Goal: Navigation & Orientation: Find specific page/section

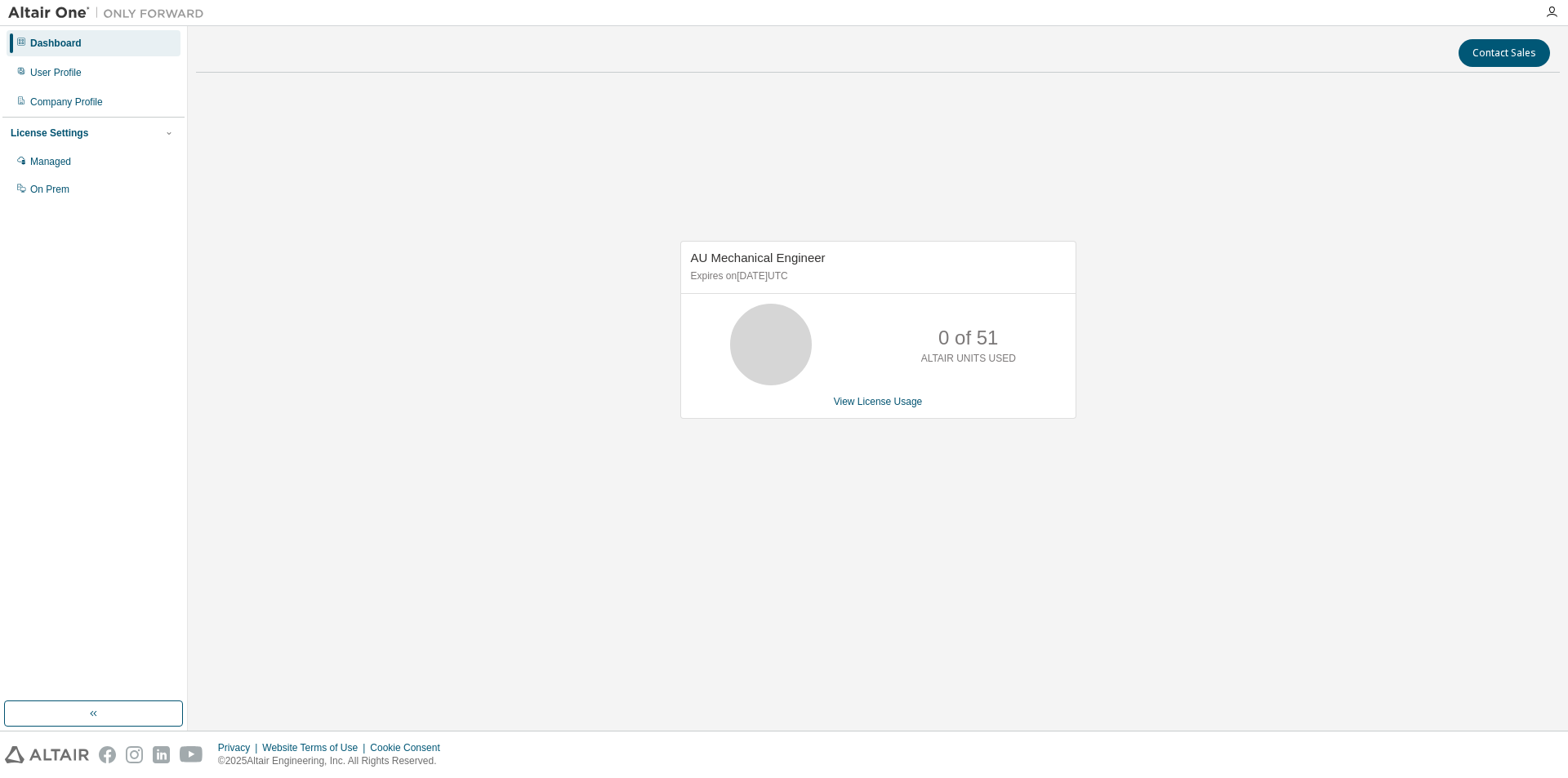
click at [92, 131] on div "License Settings" at bounding box center [94, 133] width 166 height 14
click at [865, 404] on link "View License Usage" at bounding box center [878, 402] width 89 height 12
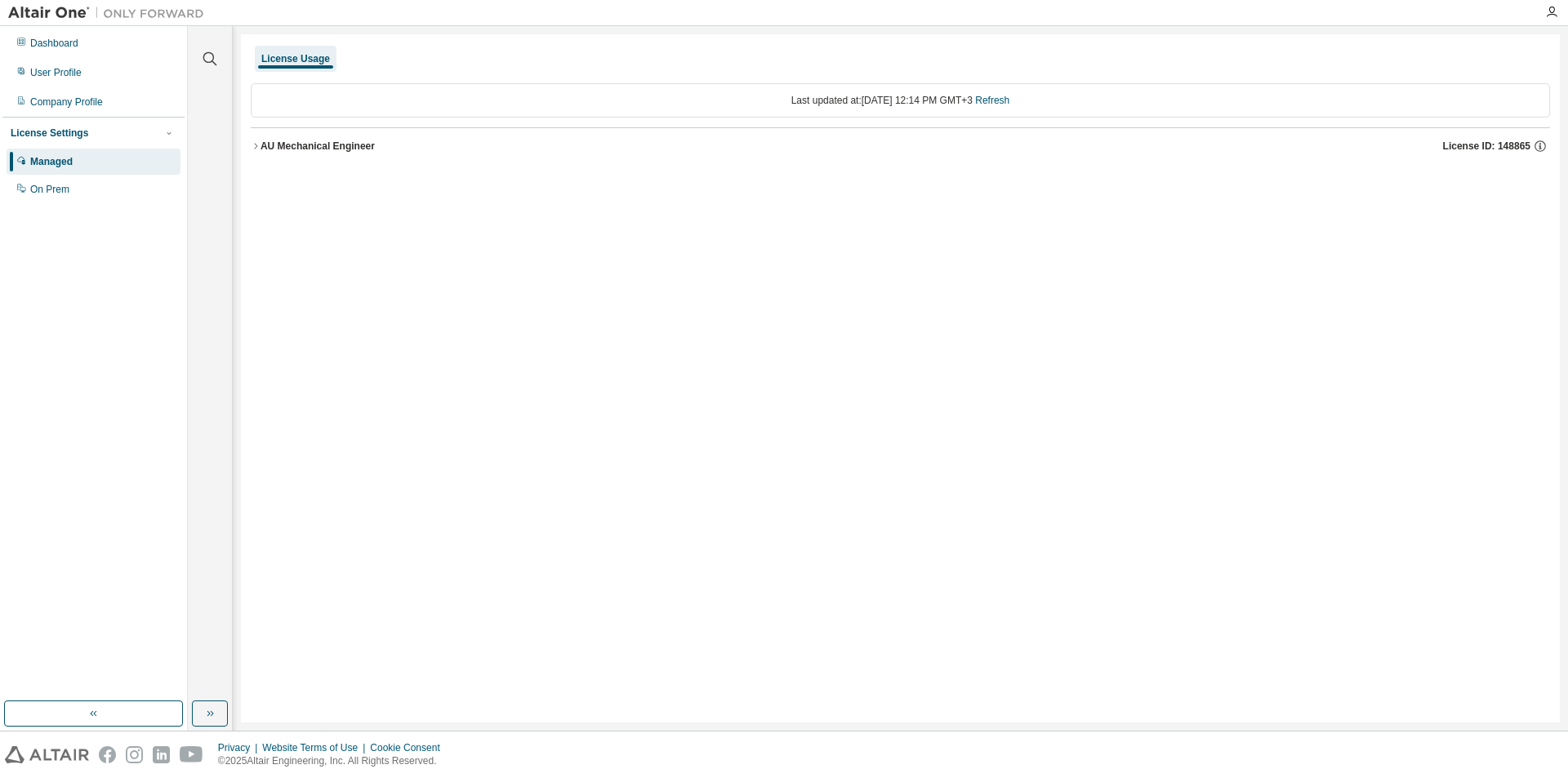
click at [257, 141] on icon "button" at bounding box center [256, 146] width 10 height 10
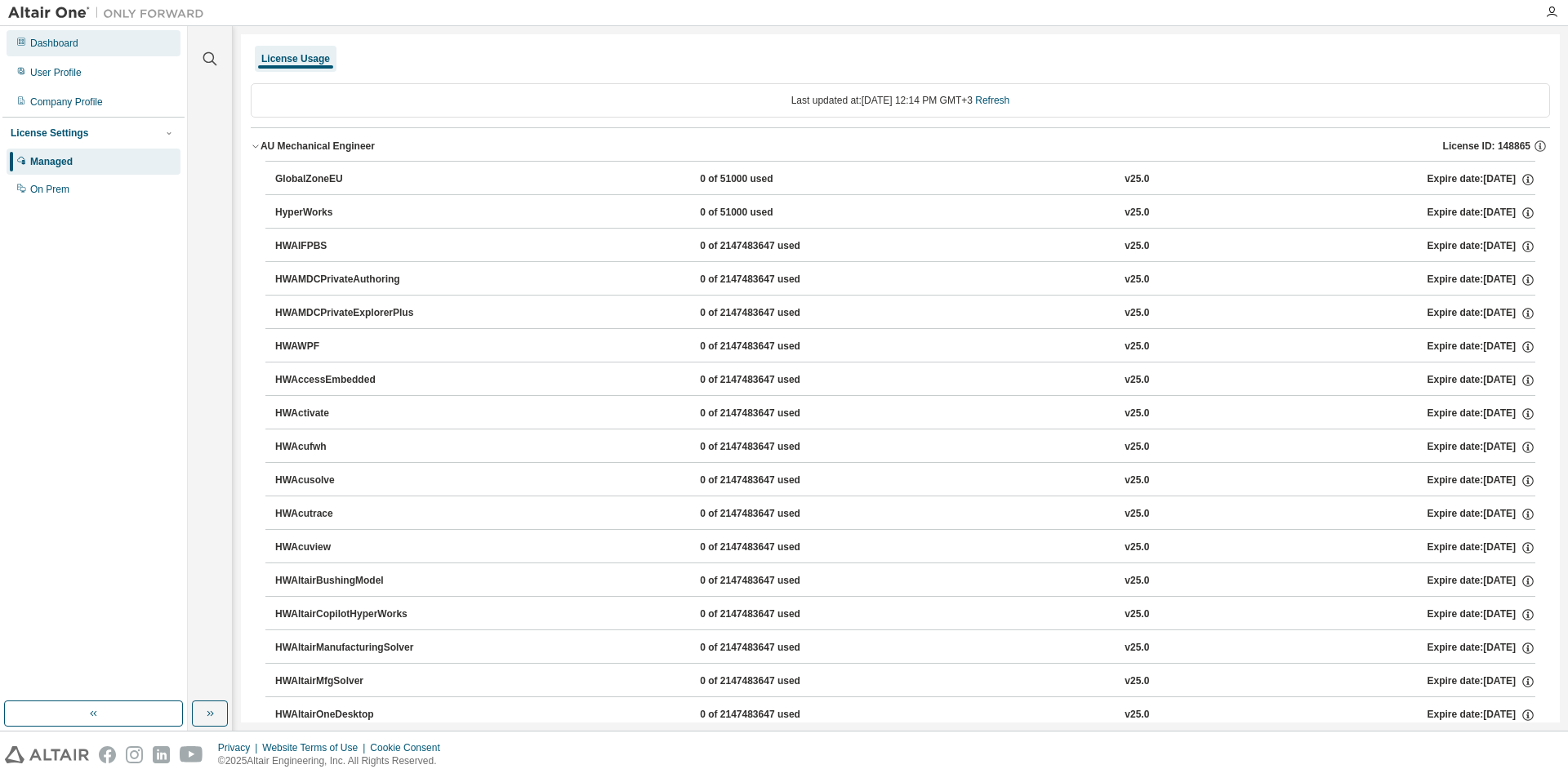
click at [58, 41] on div "Dashboard" at bounding box center [54, 42] width 48 height 13
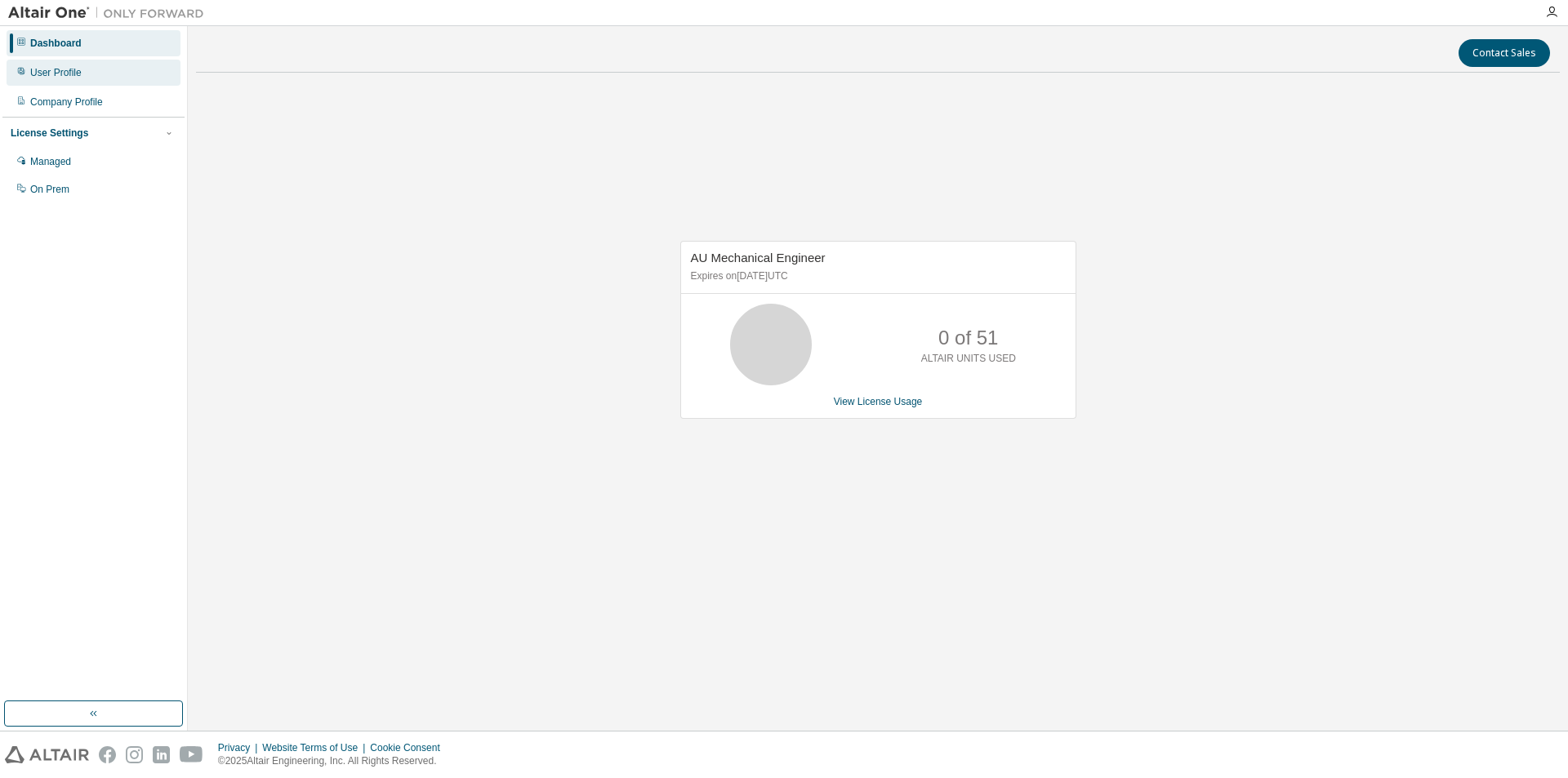
click at [65, 79] on div "User Profile" at bounding box center [56, 72] width 52 height 13
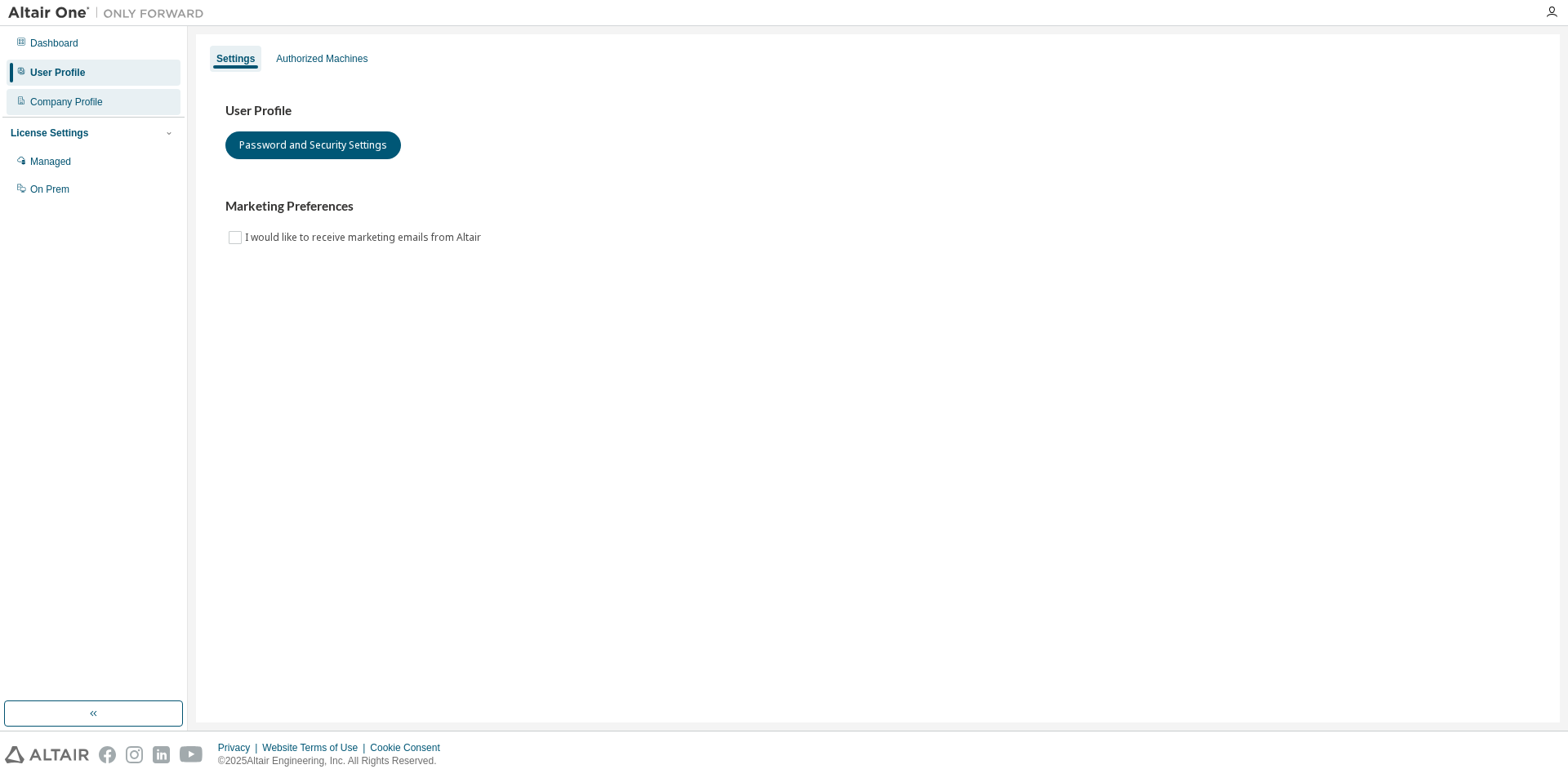
click at [75, 93] on div "Company Profile" at bounding box center [93, 102] width 174 height 26
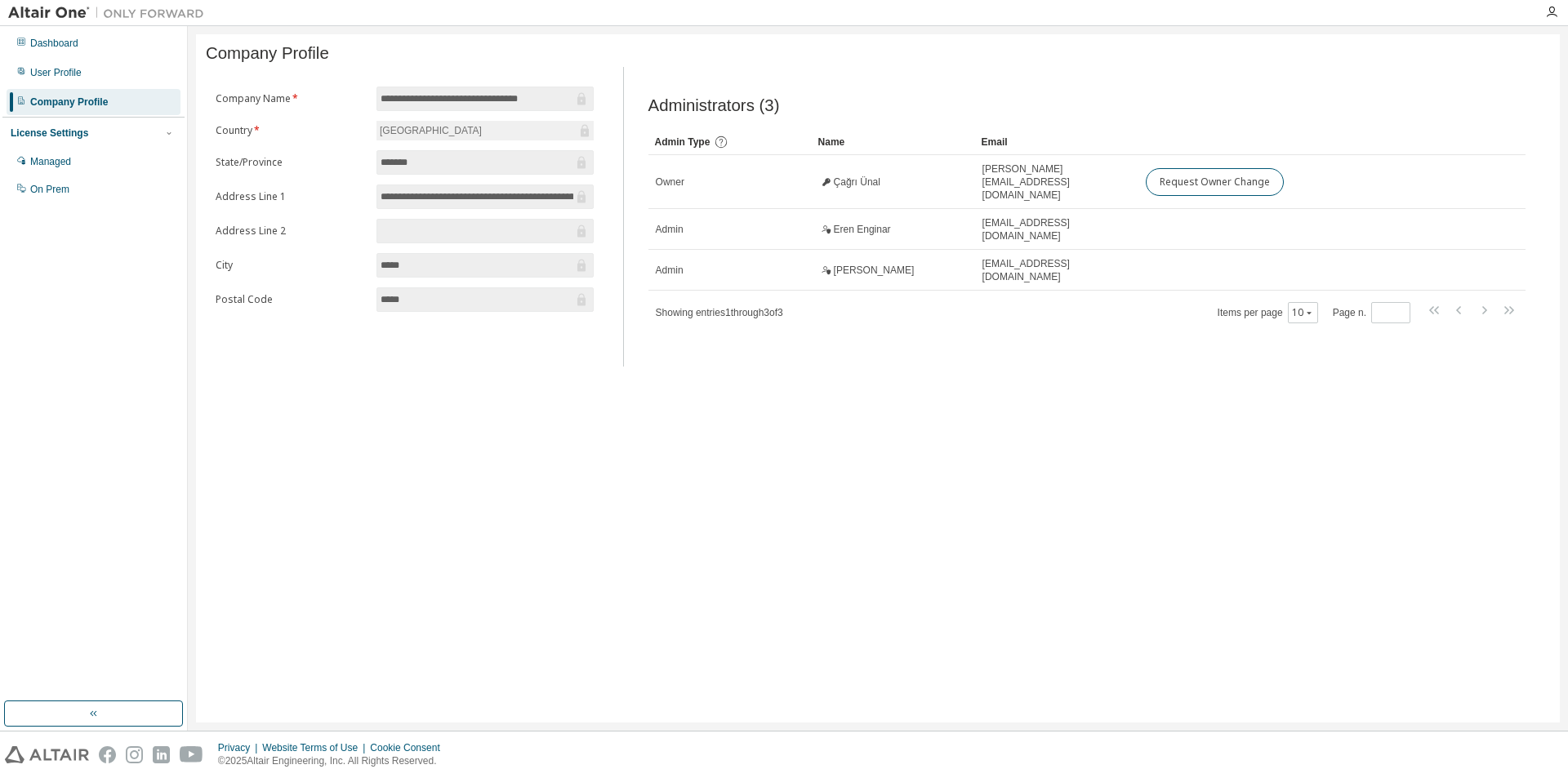
click at [1560, 14] on div at bounding box center [1552, 12] width 33 height 13
click at [1554, 12] on icon "button" at bounding box center [1551, 12] width 13 height 13
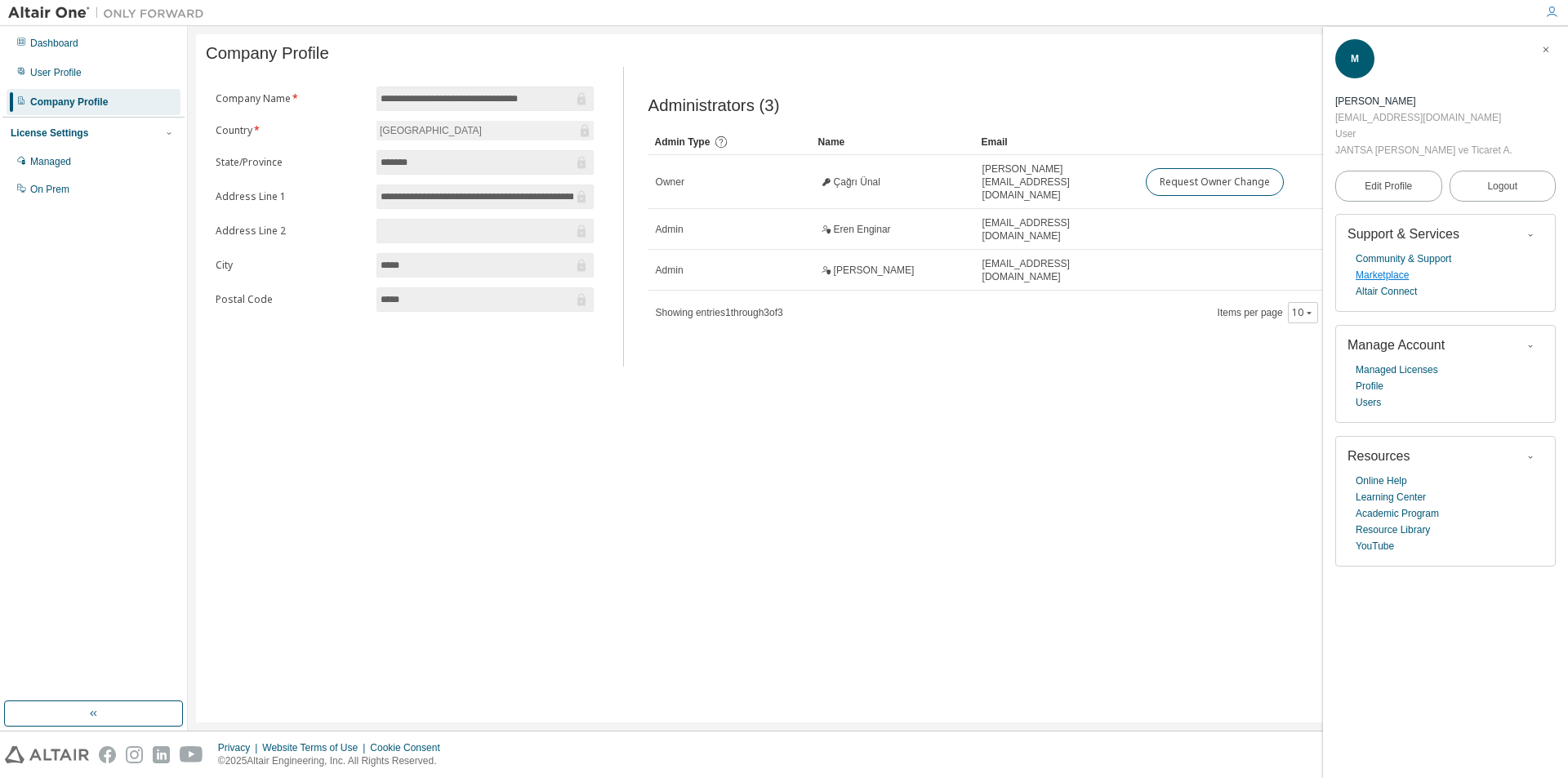
click at [1400, 267] on link "Marketplace" at bounding box center [1382, 274] width 53 height 16
click at [45, 46] on div "Dashboard" at bounding box center [54, 42] width 48 height 13
